Goal: Transaction & Acquisition: Download file/media

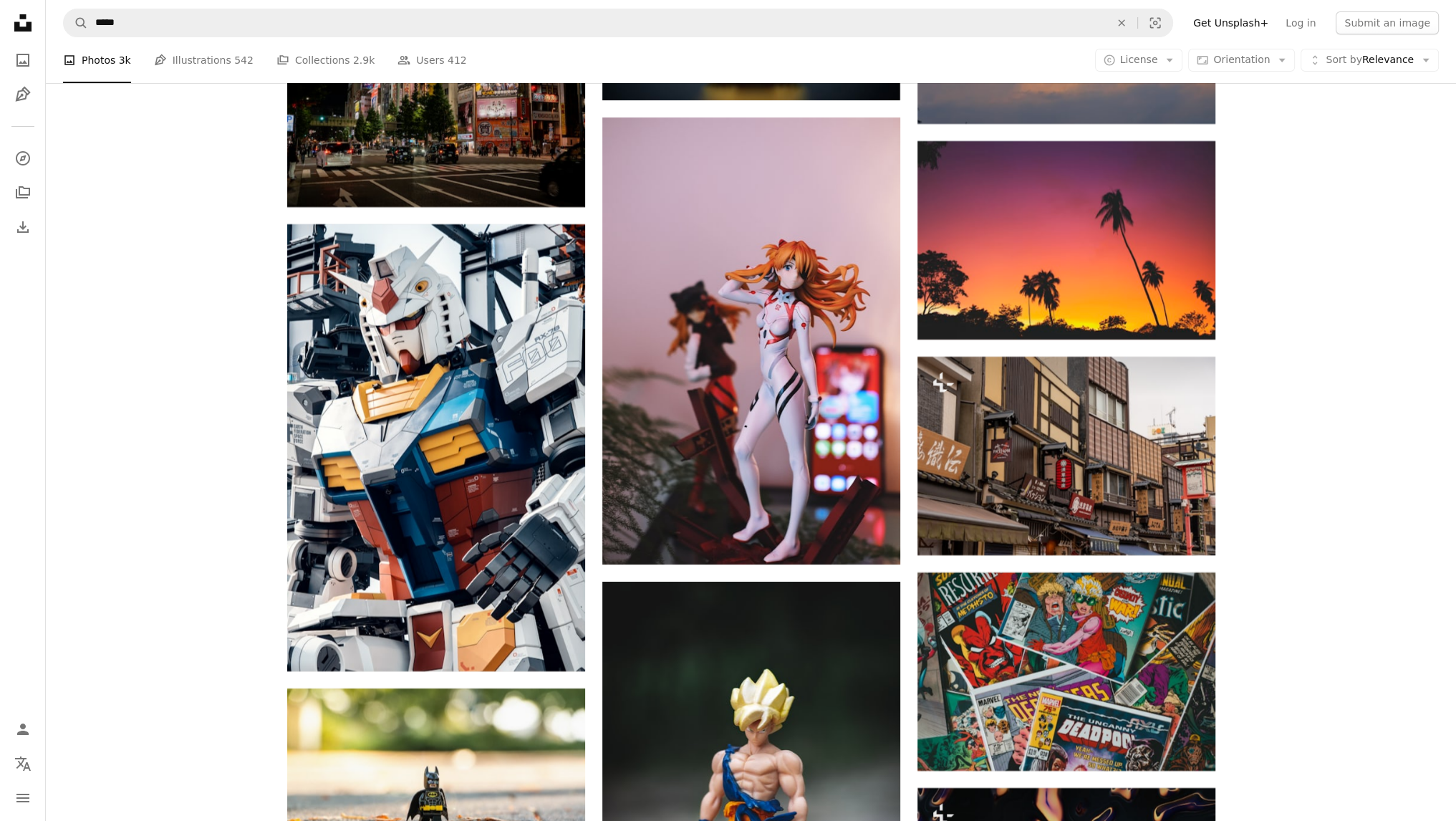
scroll to position [14528, 0]
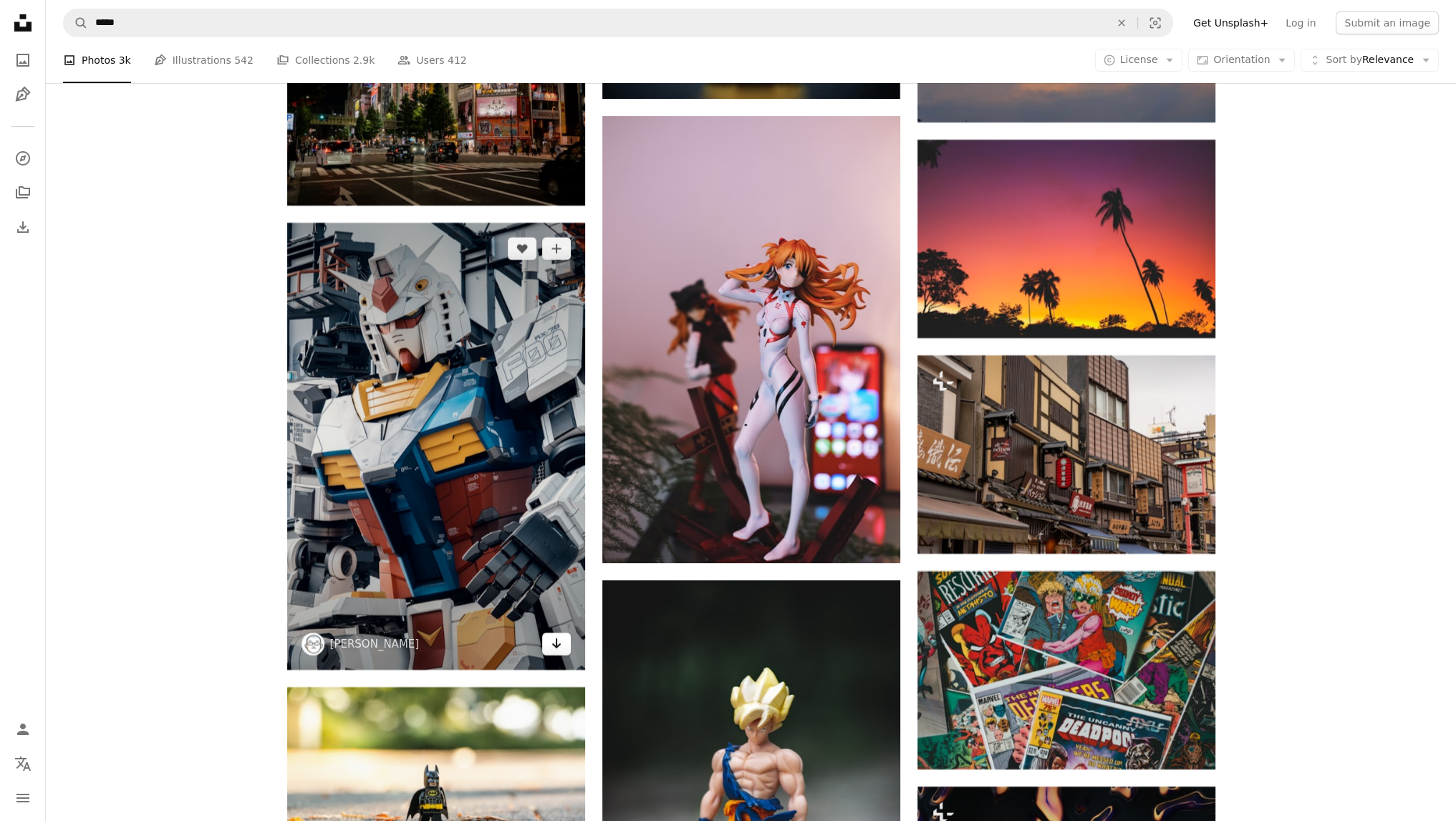
click at [558, 648] on icon "Arrow pointing down" at bounding box center [556, 643] width 11 height 18
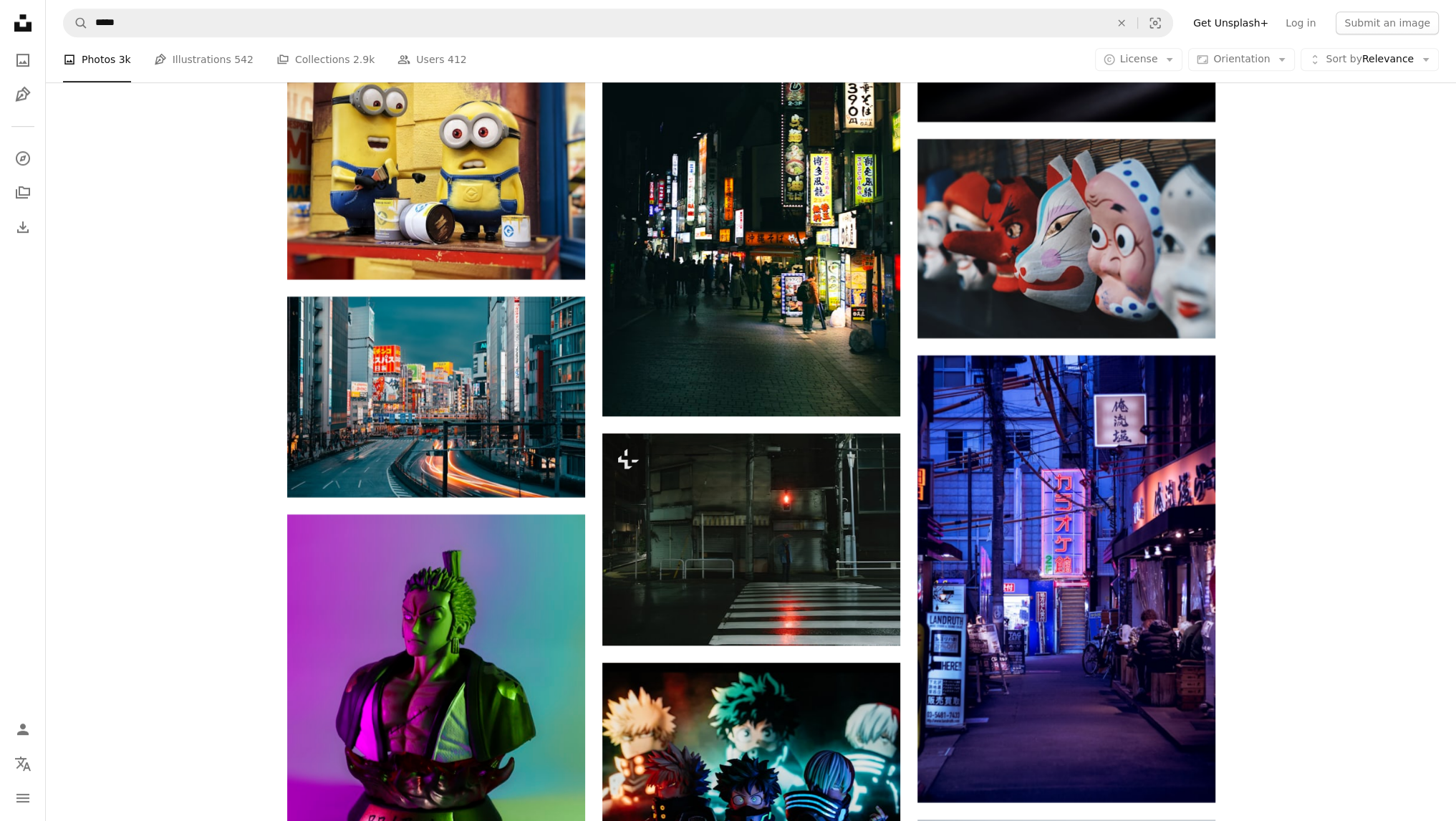
scroll to position [15826, 0]
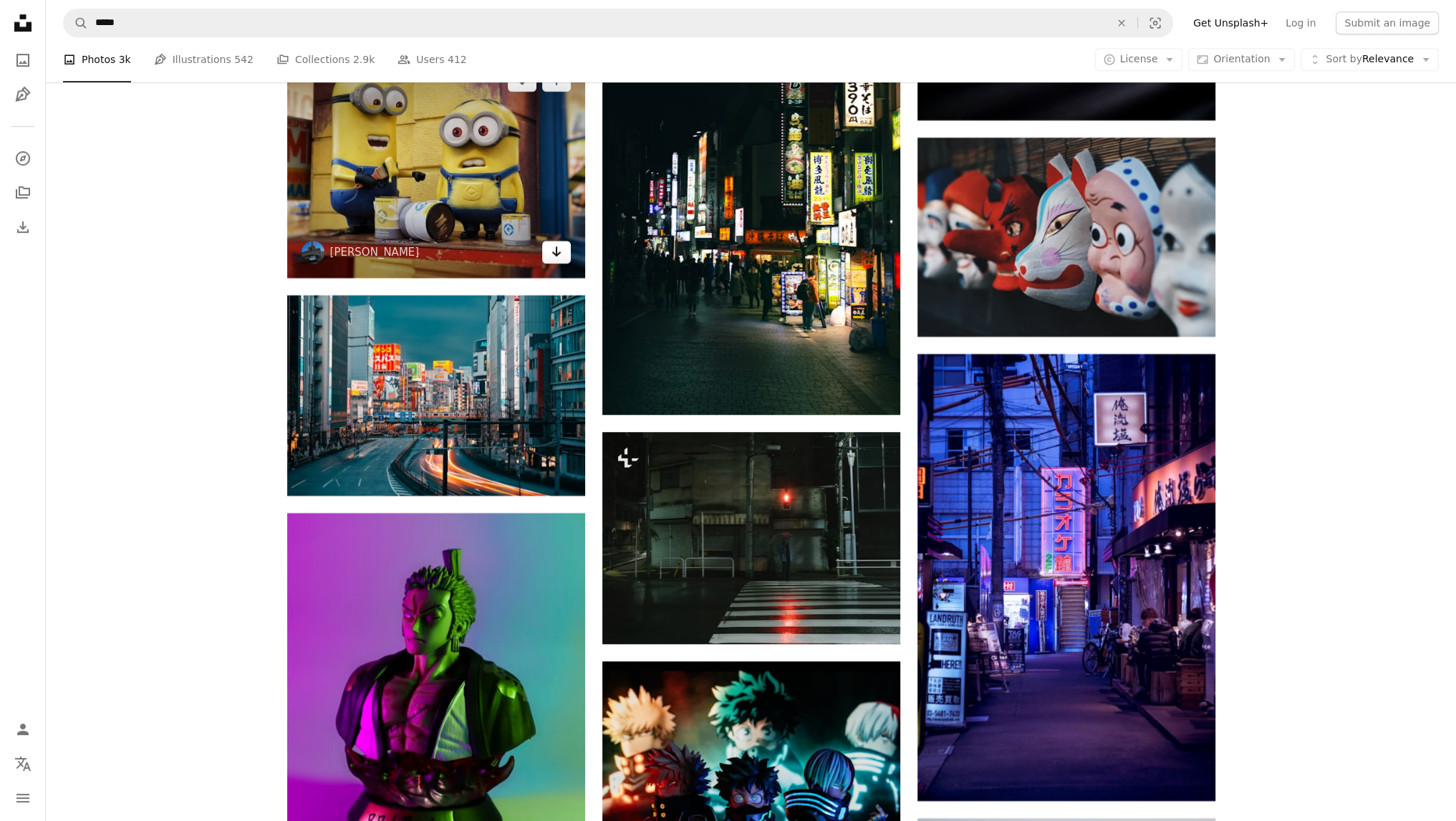
click at [553, 251] on icon "Arrow pointing down" at bounding box center [556, 251] width 11 height 18
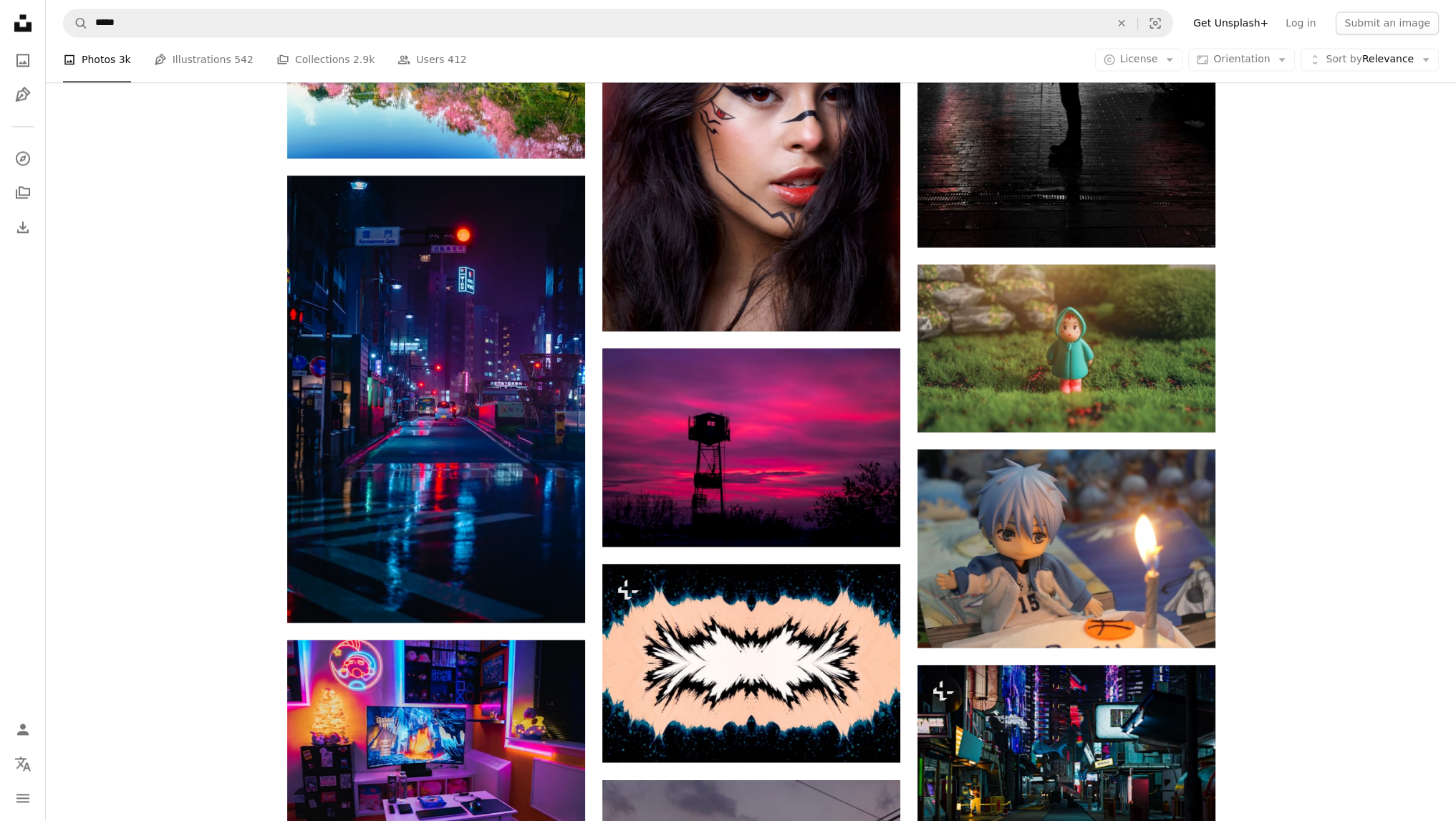
scroll to position [17598, 0]
